Goal: Transaction & Acquisition: Purchase product/service

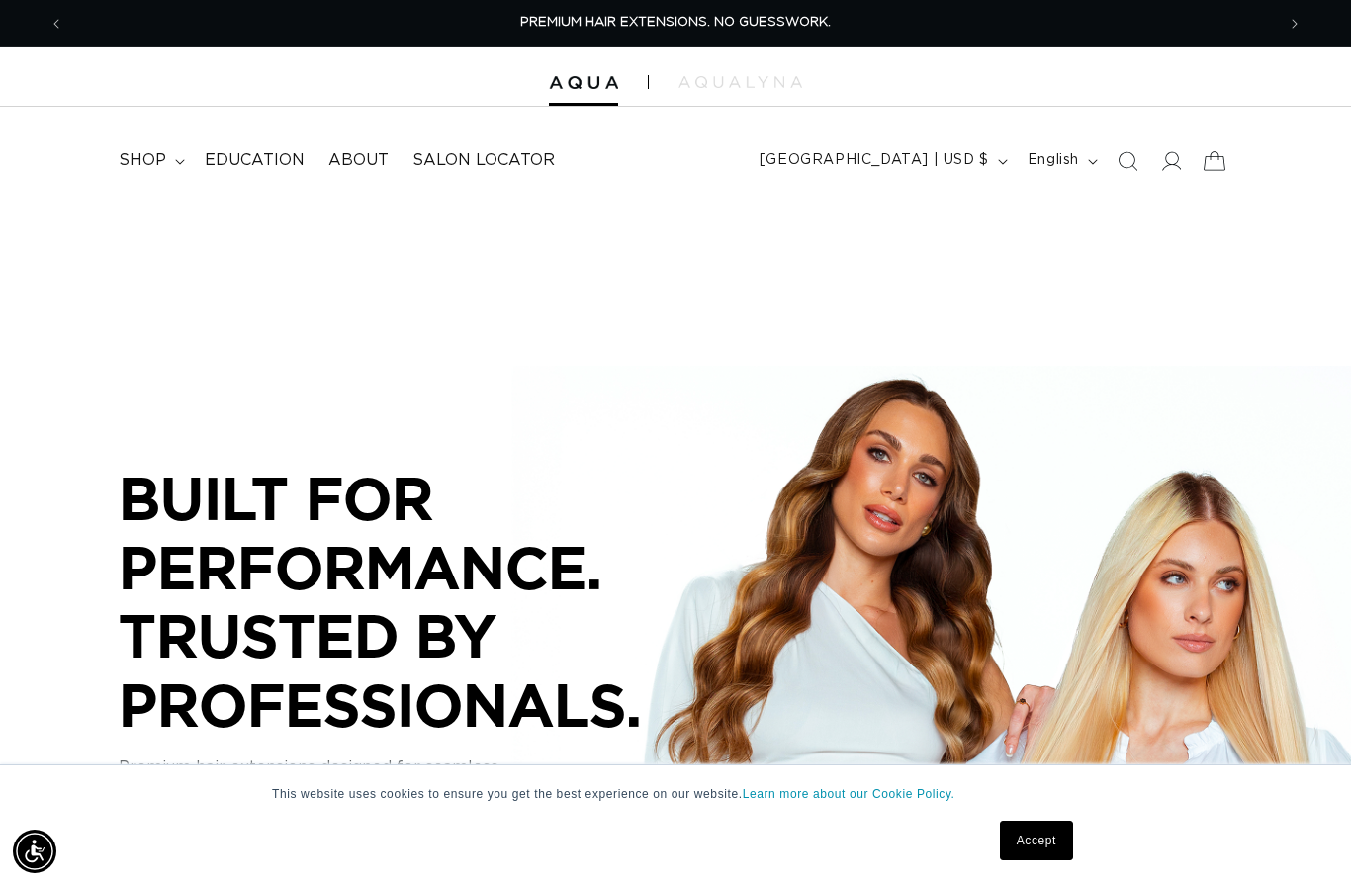
click at [1225, 159] on icon at bounding box center [1214, 161] width 46 height 46
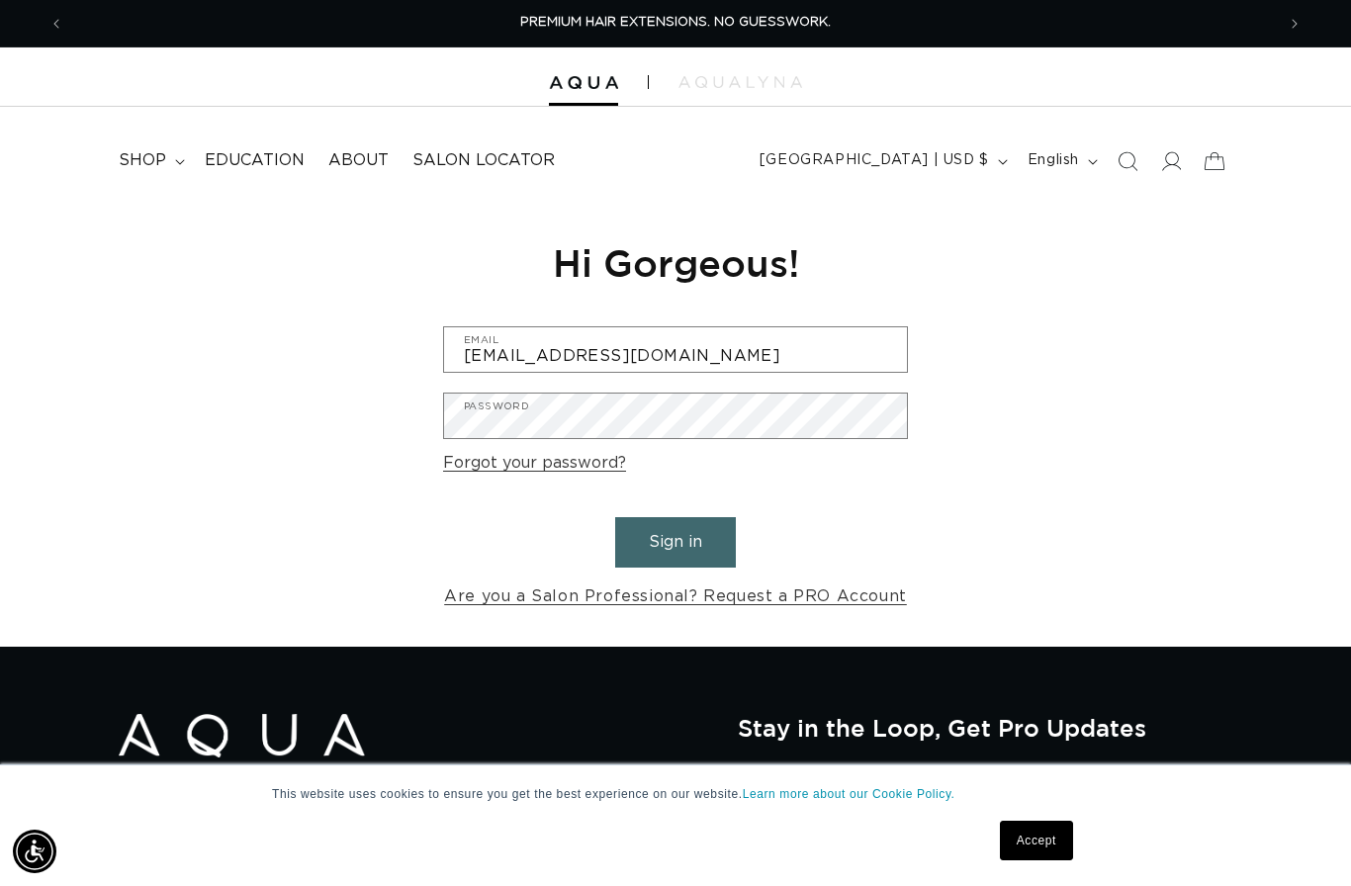
type input "[EMAIL_ADDRESS][DOMAIN_NAME]"
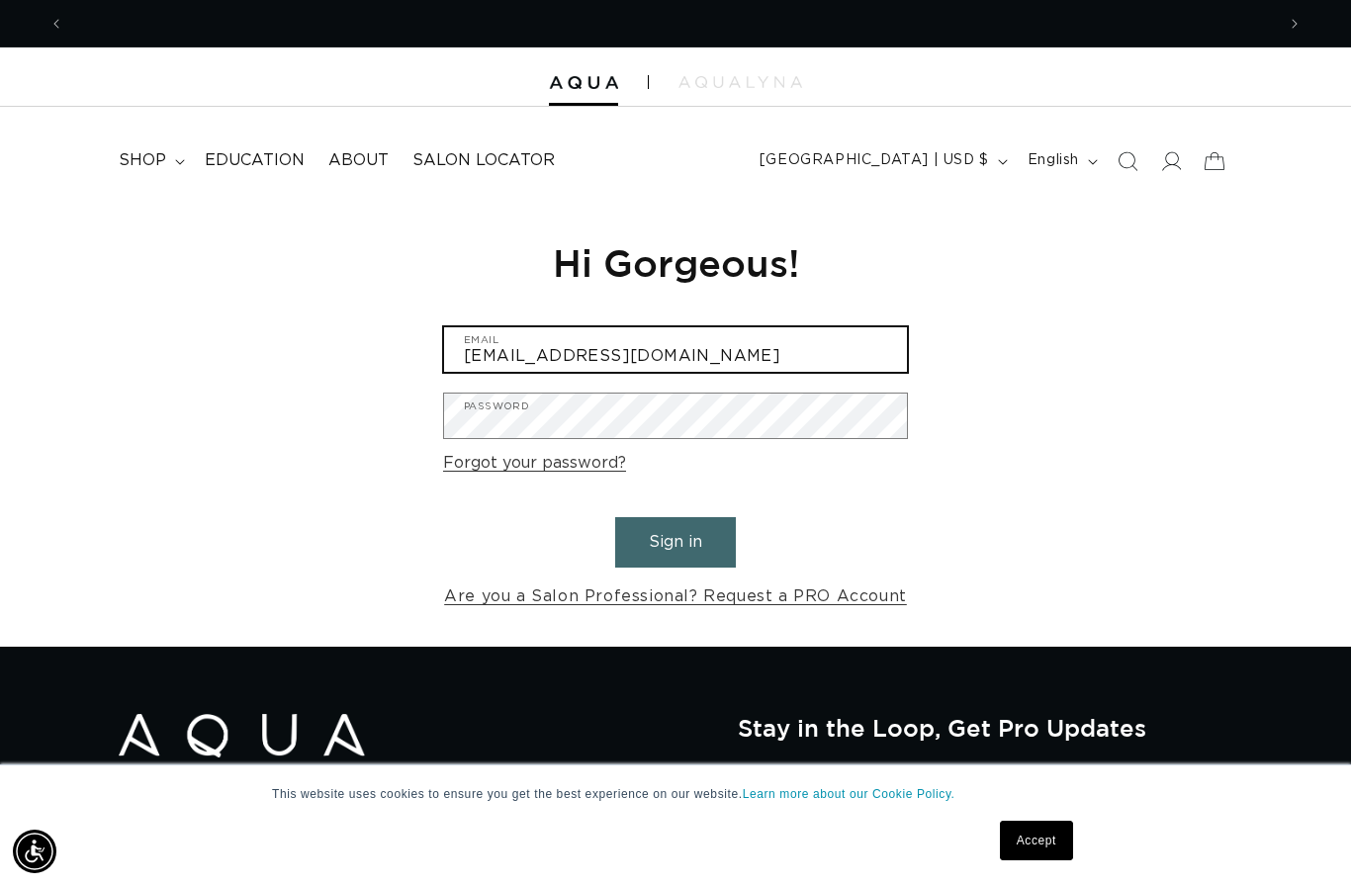
click at [676, 539] on button "Sign in" at bounding box center [675, 542] width 121 height 50
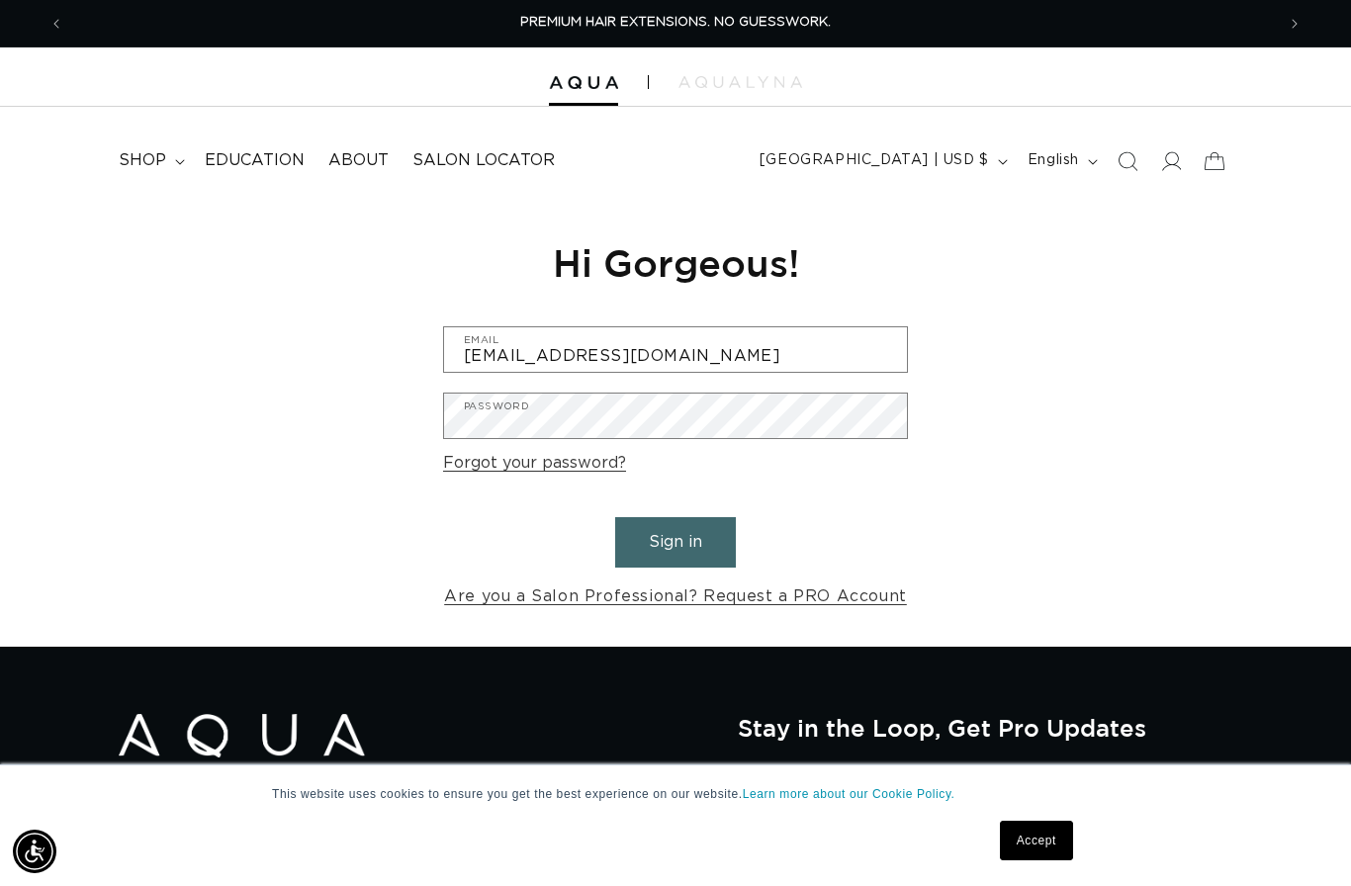
click at [700, 531] on button "Sign in" at bounding box center [675, 542] width 121 height 50
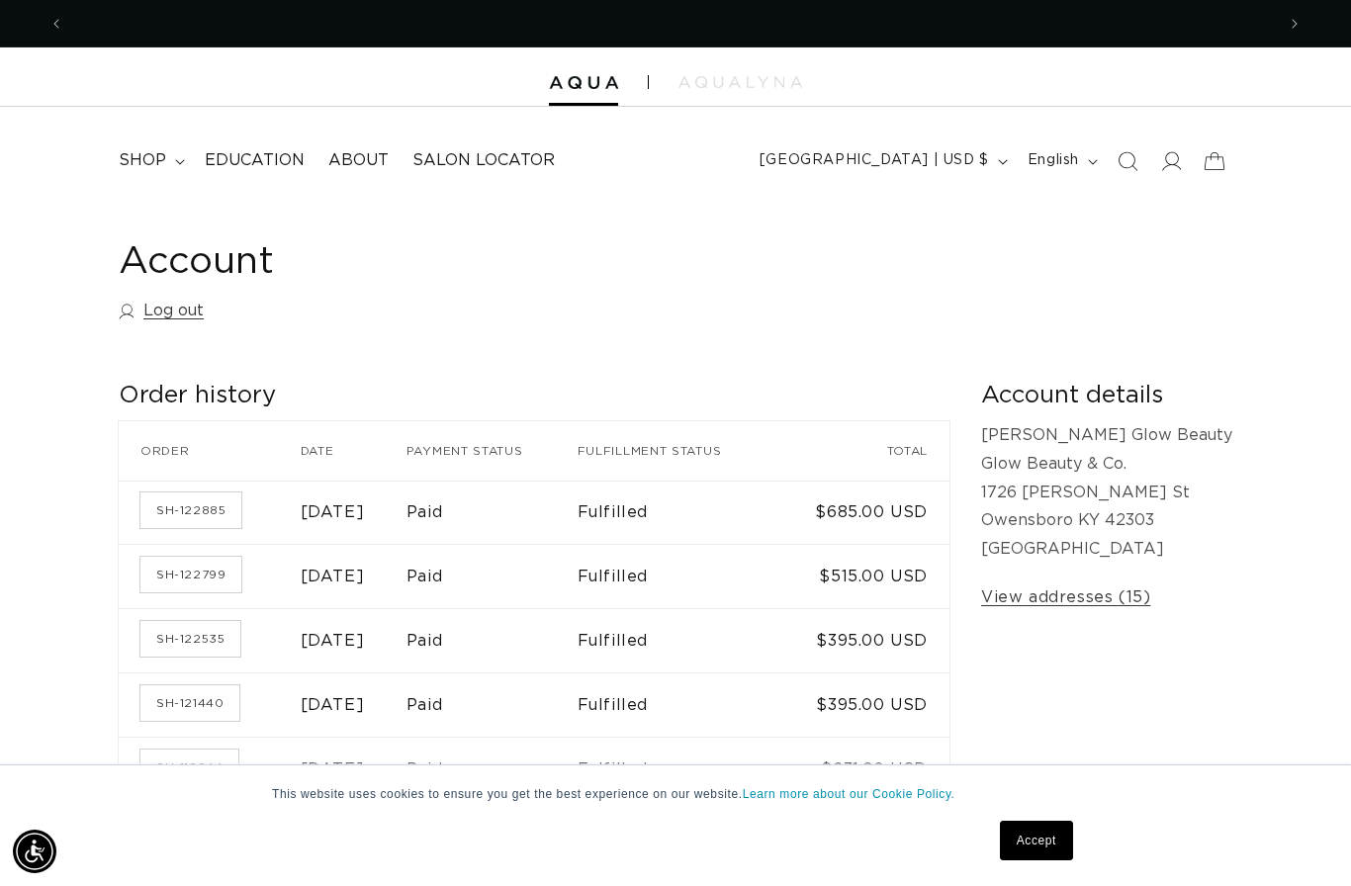
scroll to position [0, 2422]
click at [146, 154] on span "shop" at bounding box center [142, 160] width 47 height 21
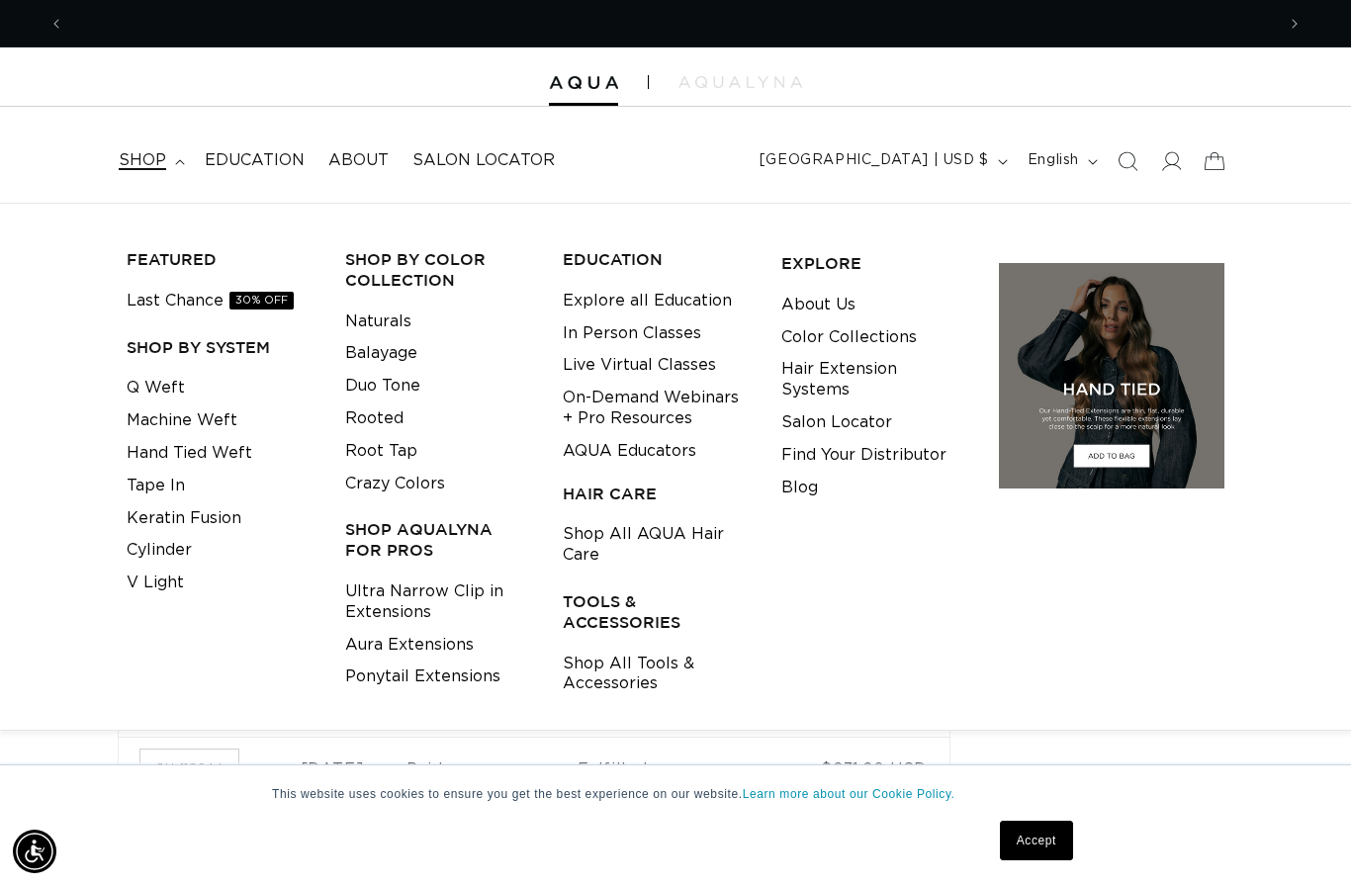
scroll to position [0, 0]
click at [207, 424] on link "Machine Weft" at bounding box center [182, 421] width 111 height 33
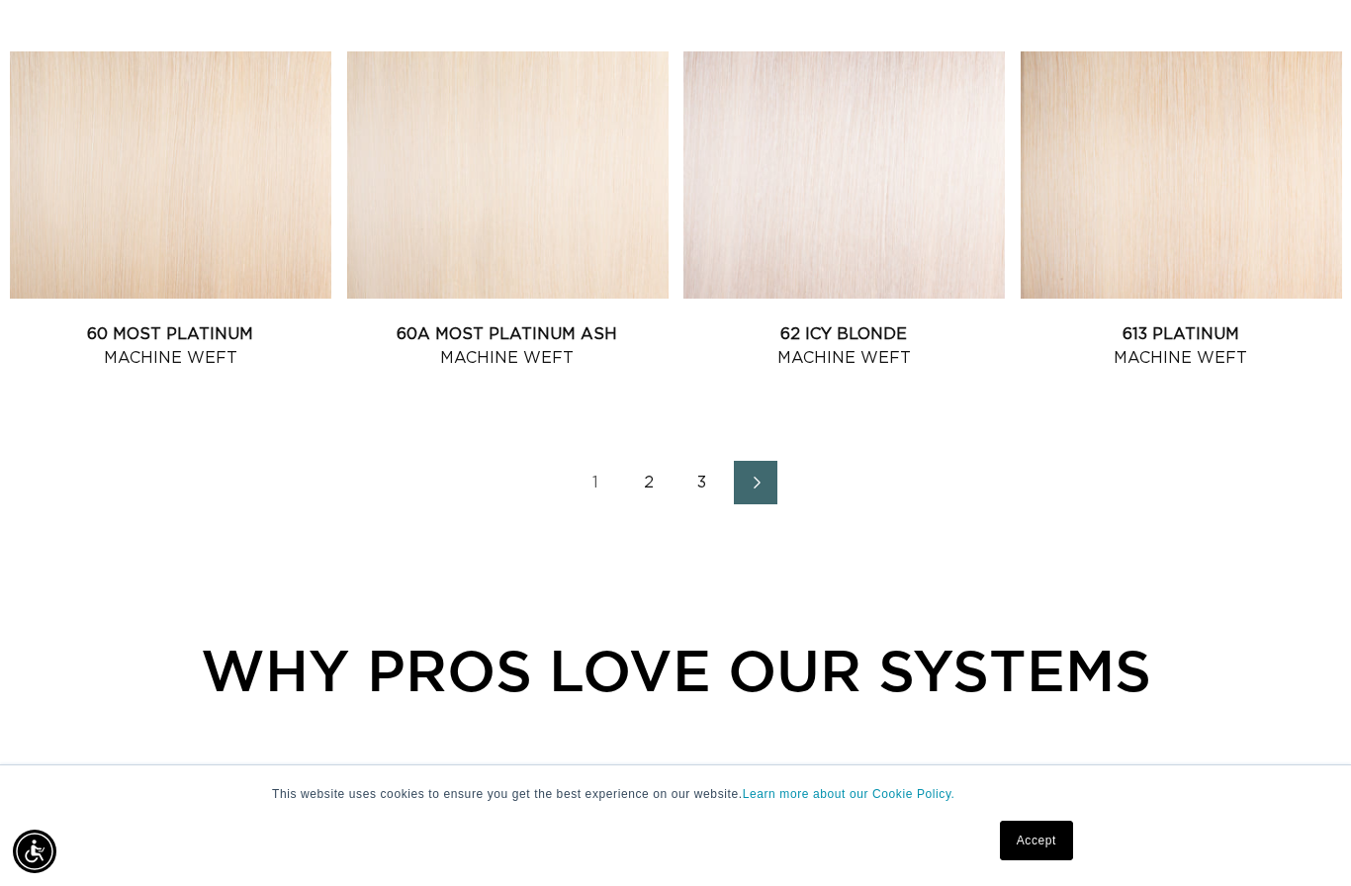
scroll to position [2264, 0]
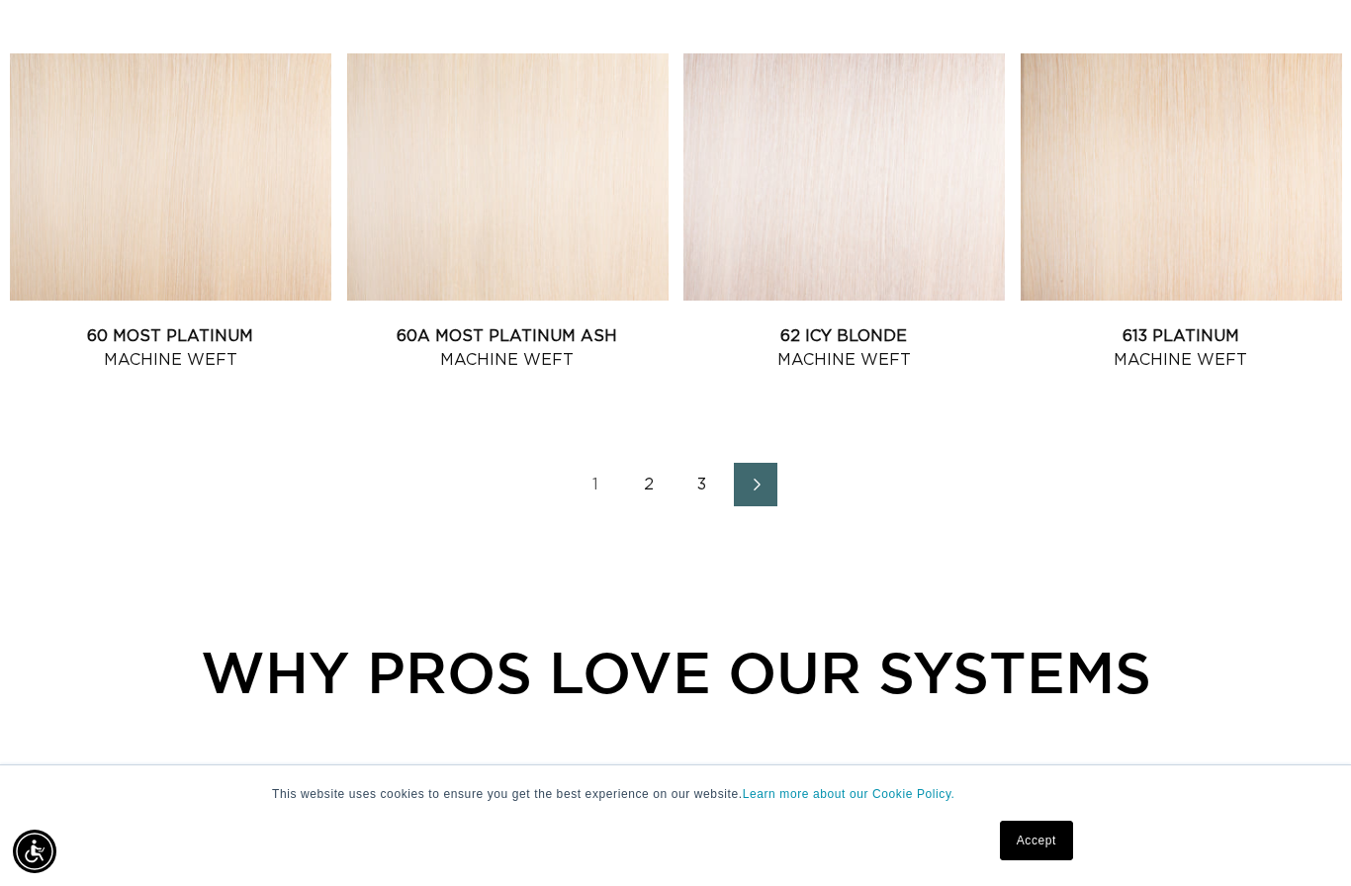
click at [644, 482] on link "2" at bounding box center [649, 485] width 44 height 44
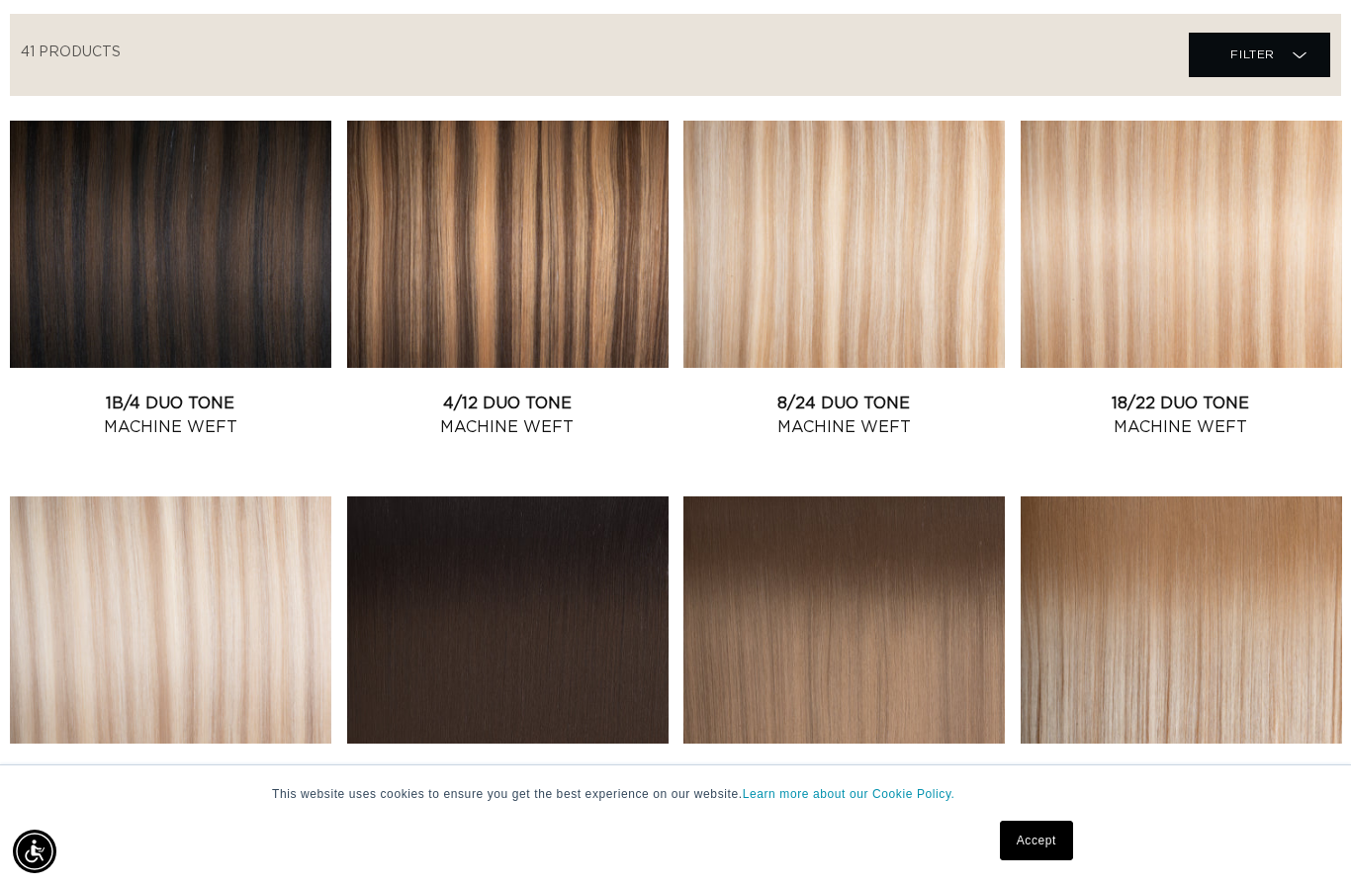
scroll to position [697, 0]
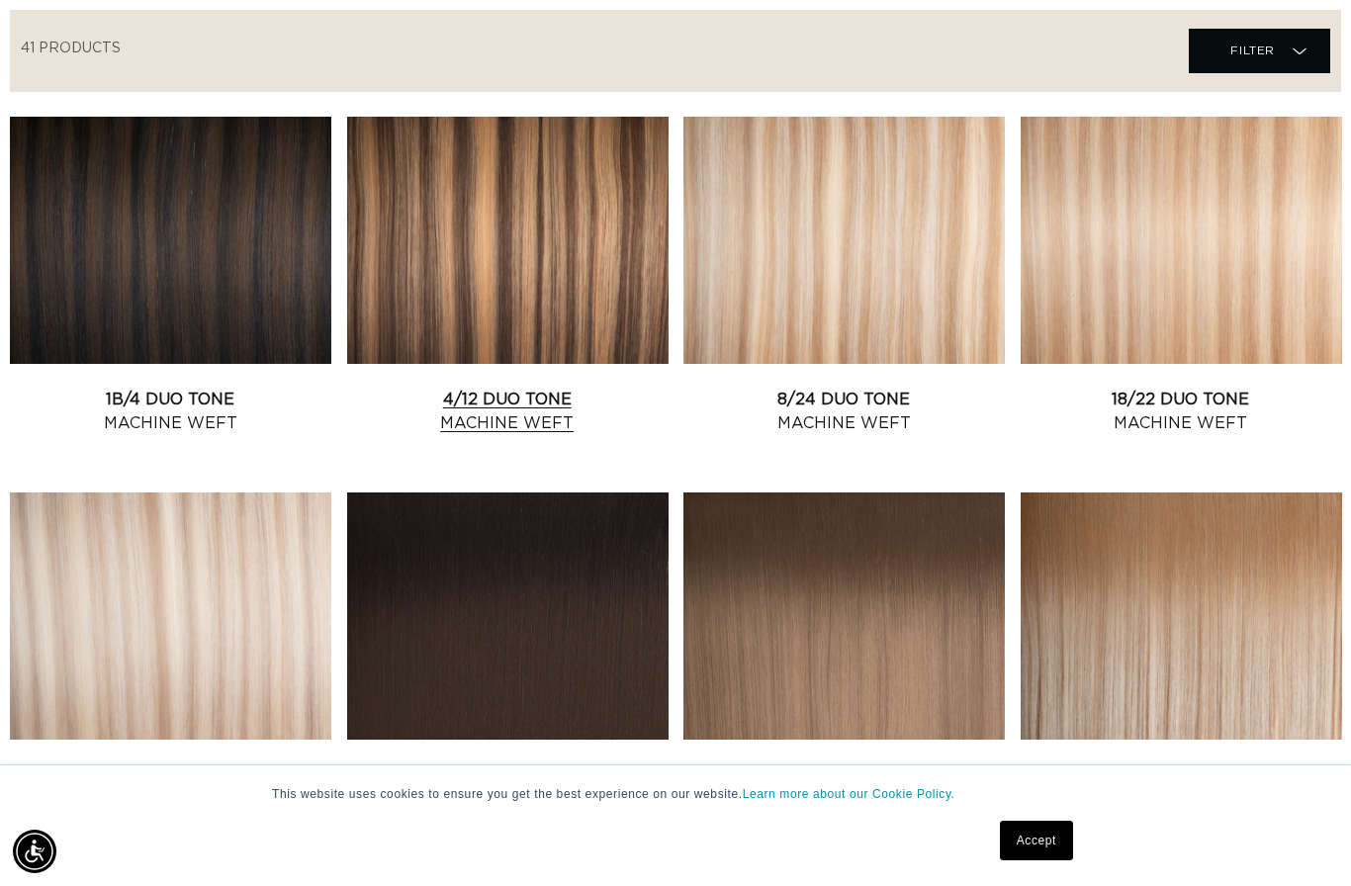
click at [555, 388] on link "4/12 Duo Tone Machine Weft" at bounding box center [507, 411] width 321 height 47
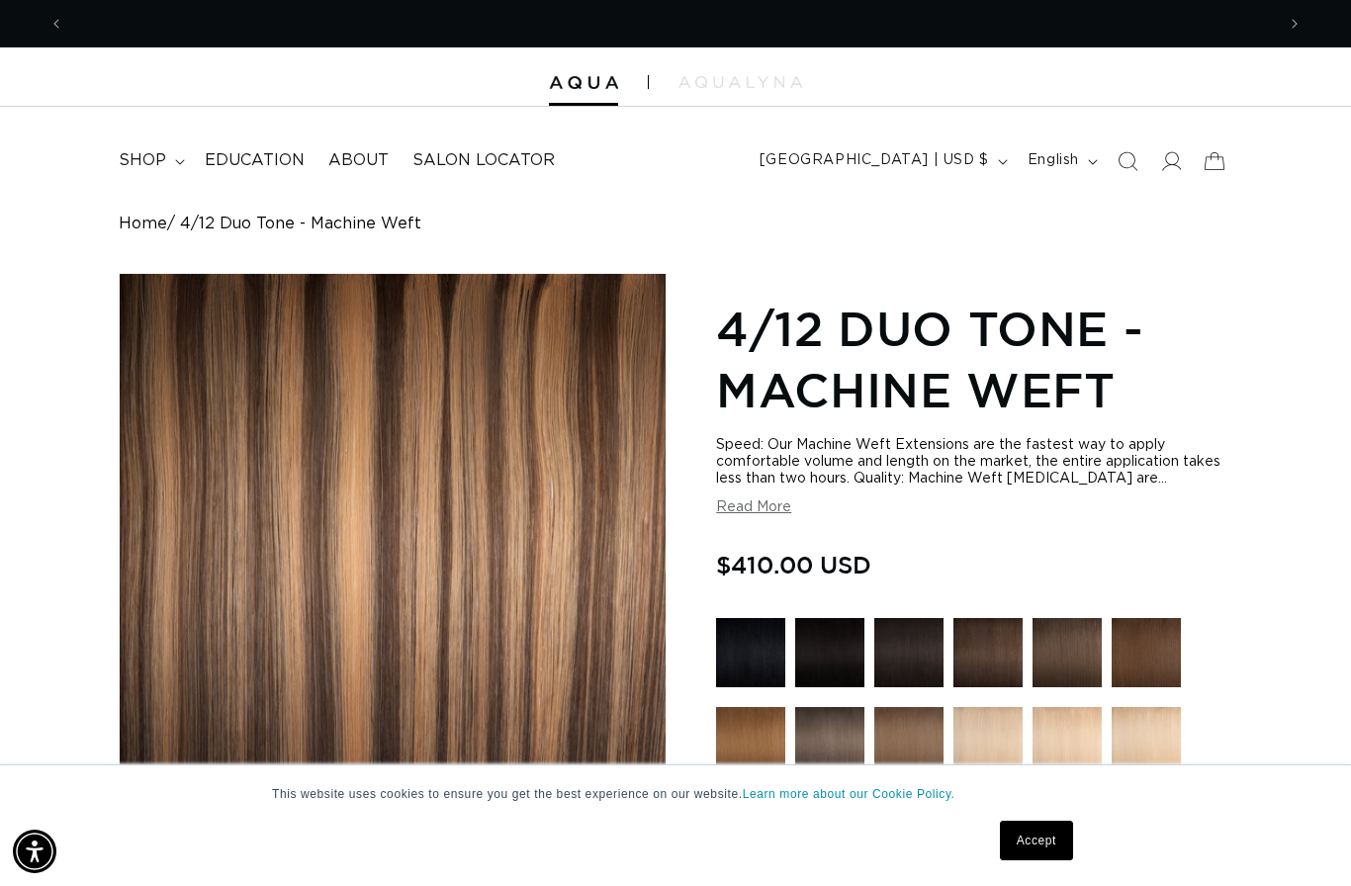
scroll to position [0, 2422]
click at [1160, 161] on icon at bounding box center [1170, 160] width 21 height 21
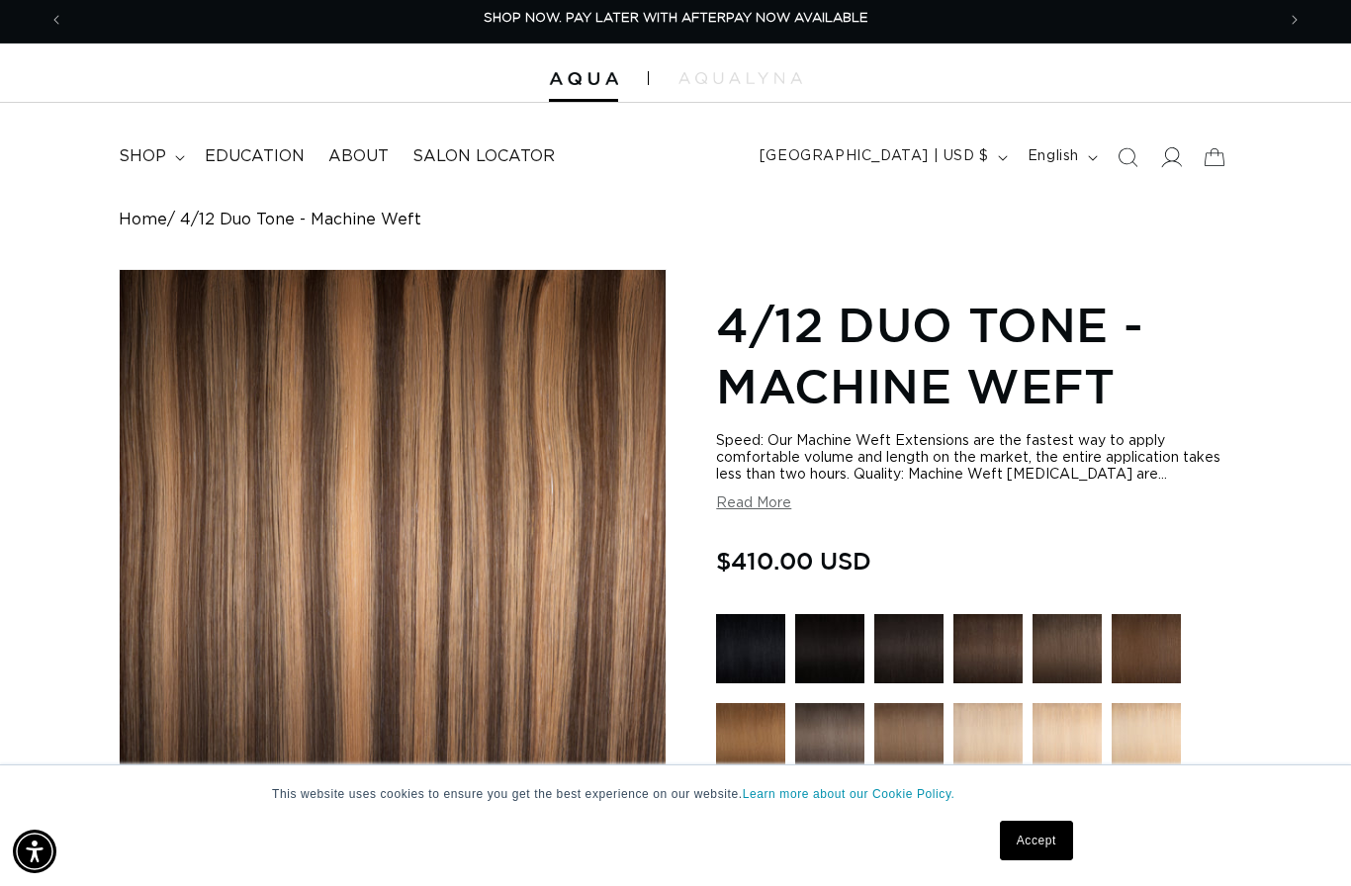
scroll to position [0, 0]
